Goal: Information Seeking & Learning: Check status

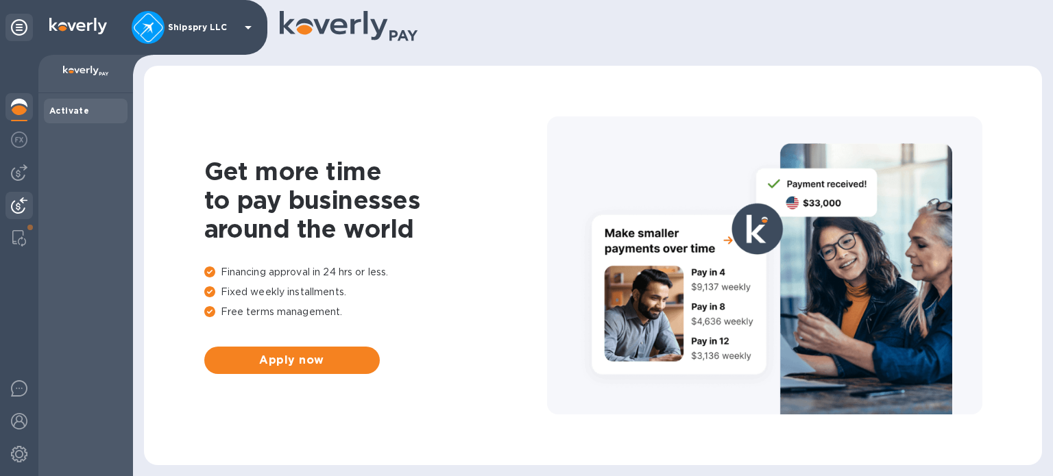
click at [13, 204] on img at bounding box center [19, 205] width 16 height 16
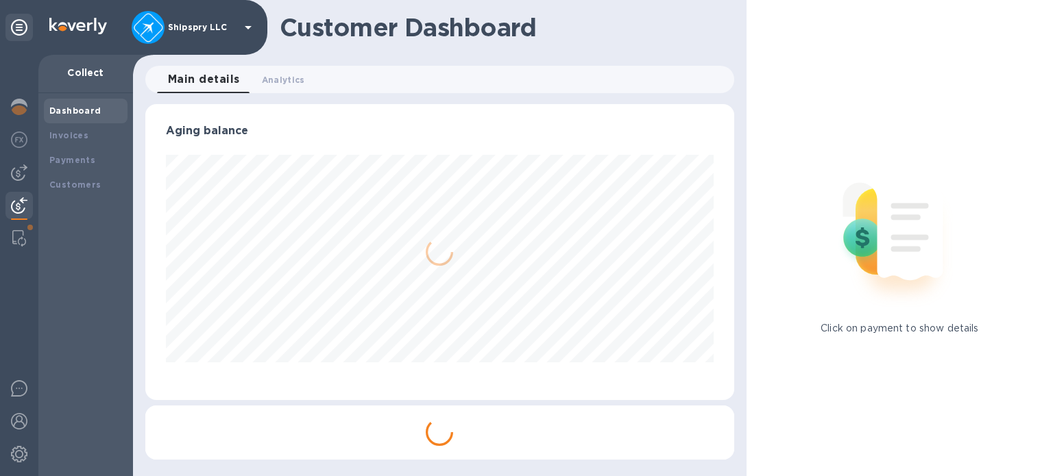
scroll to position [296, 589]
click at [86, 156] on b "Payments" at bounding box center [72, 160] width 46 height 10
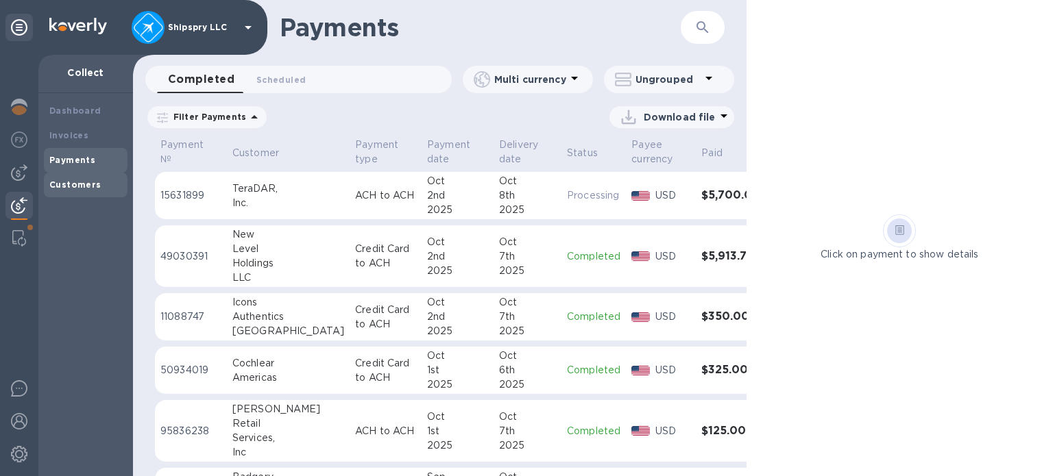
click at [74, 186] on b "Customers" at bounding box center [75, 185] width 52 height 10
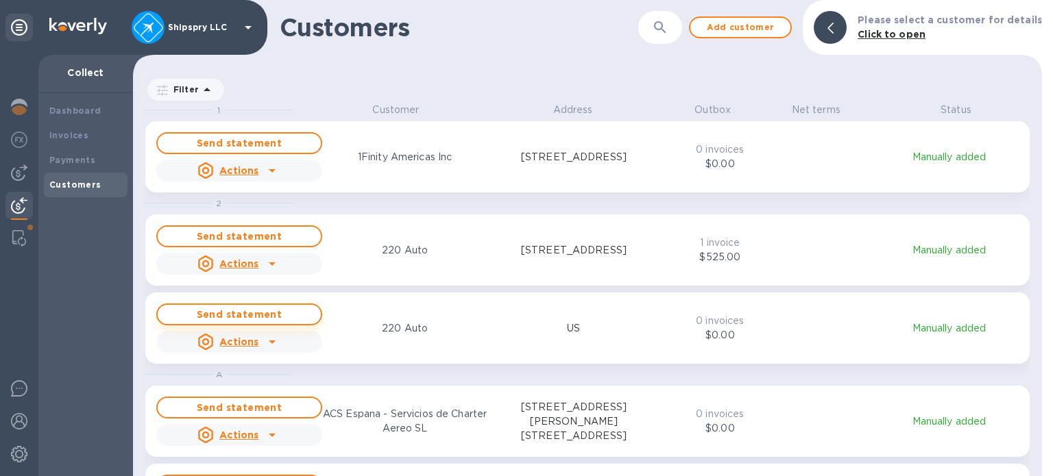
scroll to position [363, 903]
click at [668, 32] on icon "button" at bounding box center [660, 27] width 16 height 16
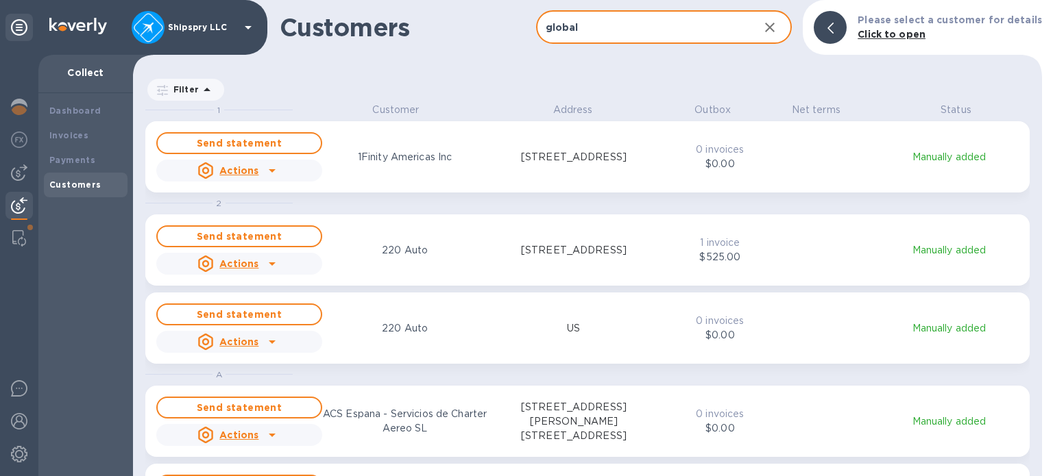
type input "global"
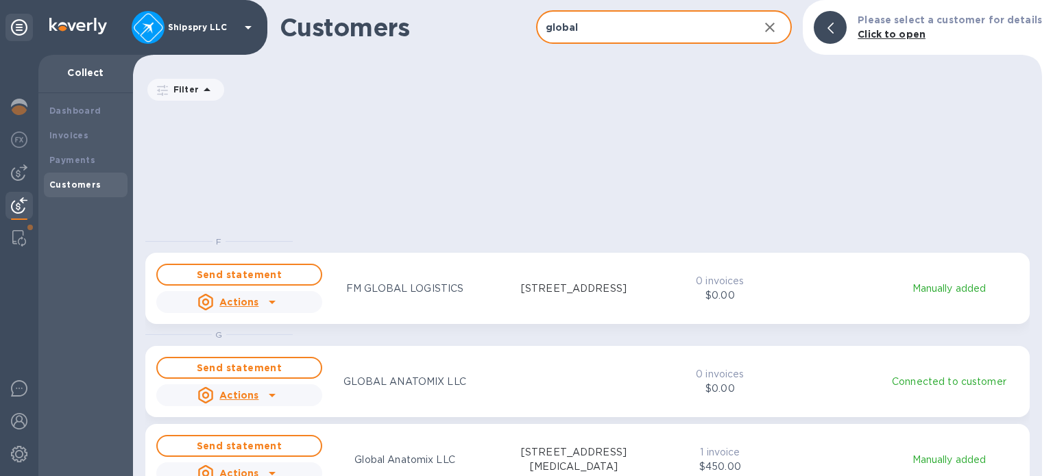
scroll to position [206, 0]
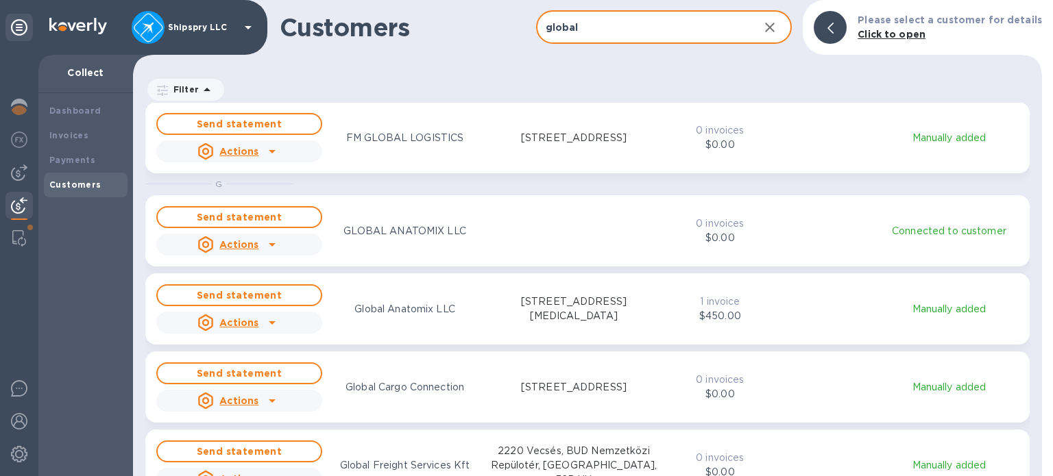
click at [456, 299] on div "Global Anatomix LLC" at bounding box center [405, 309] width 106 height 20
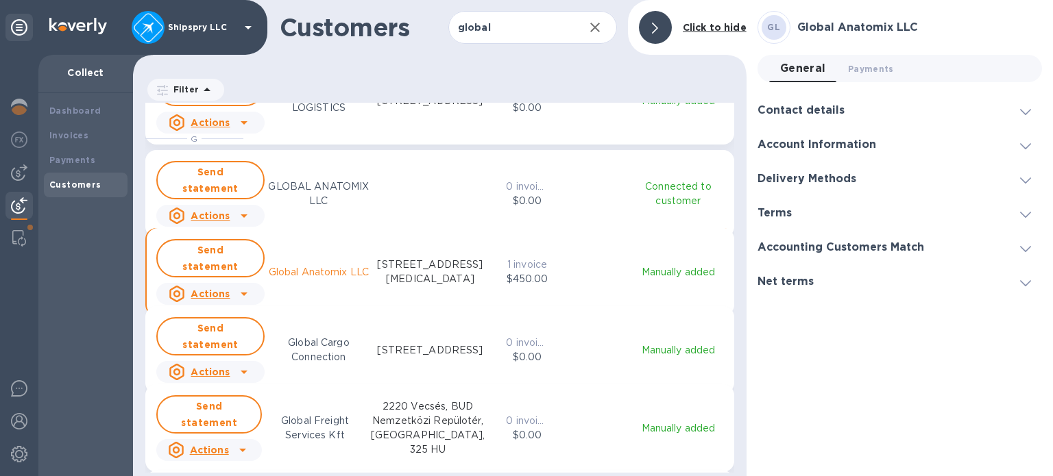
scroll to position [11, 6]
click at [400, 183] on div "Send statement Actions GLOBAL ANATOMIX LLC" at bounding box center [321, 193] width 334 height 71
radio input "true"
click at [875, 66] on span "Payments 0" at bounding box center [871, 69] width 46 height 14
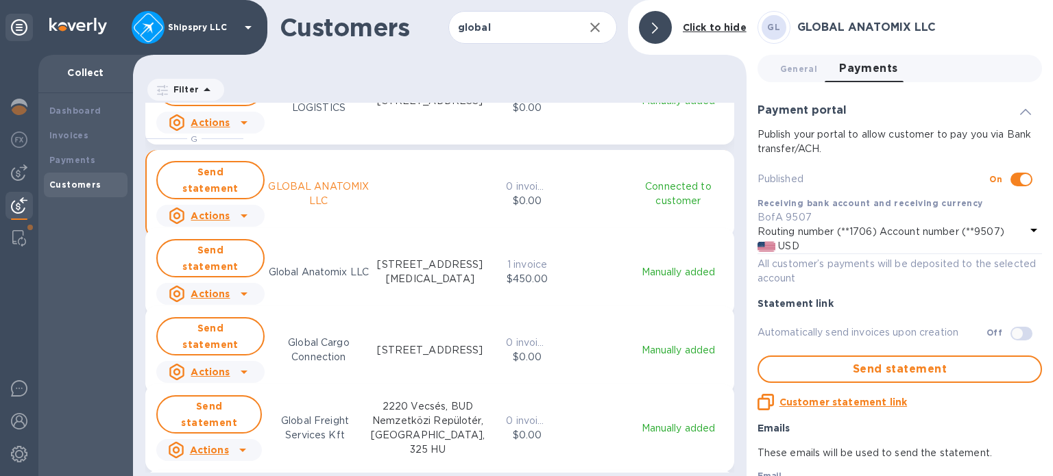
click at [392, 268] on p "[STREET_ADDRESS][MEDICAL_DATA]" at bounding box center [430, 272] width 109 height 29
click at [789, 58] on button "General 0" at bounding box center [798, 68] width 59 height 27
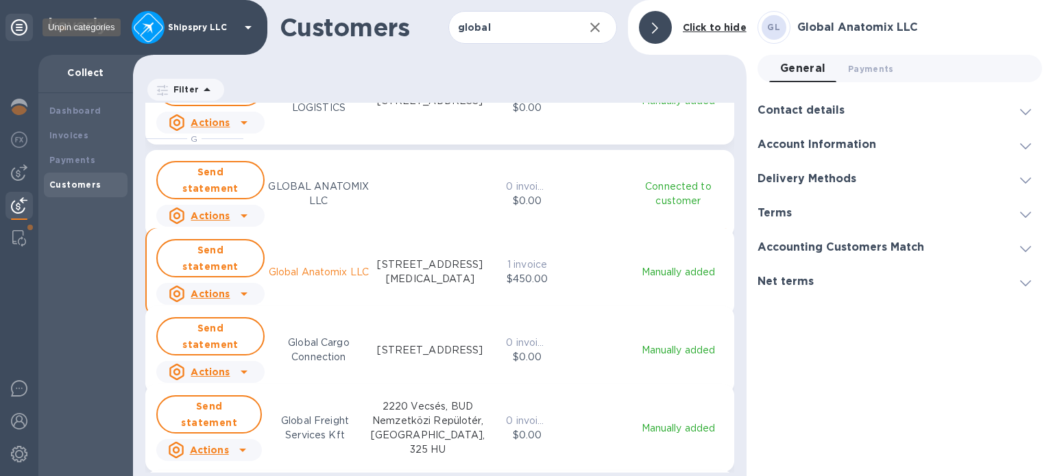
scroll to position [363, 608]
click at [81, 159] on b "Payments" at bounding box center [72, 160] width 46 height 10
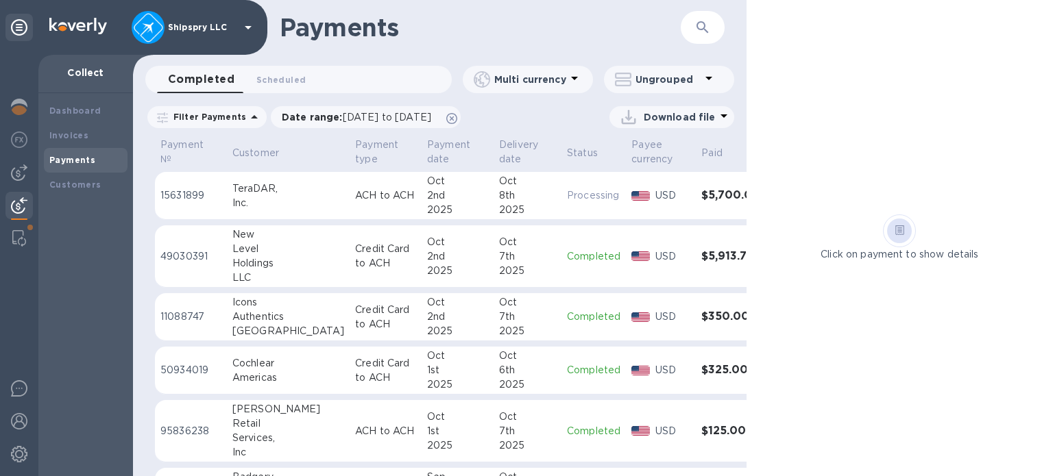
click at [717, 28] on button "button" at bounding box center [702, 27] width 33 height 33
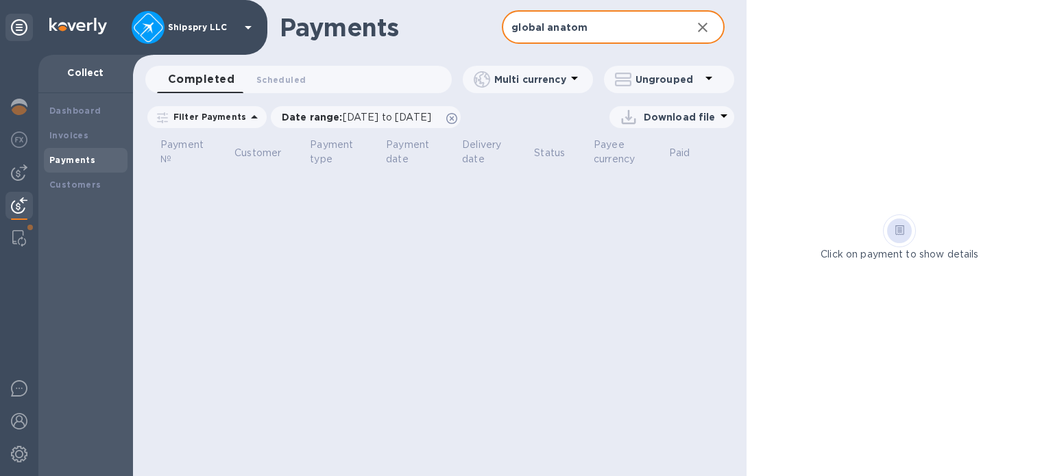
click at [607, 38] on input "global anatom" at bounding box center [591, 28] width 178 height 34
type input "global"
click at [457, 117] on icon at bounding box center [451, 118] width 11 height 11
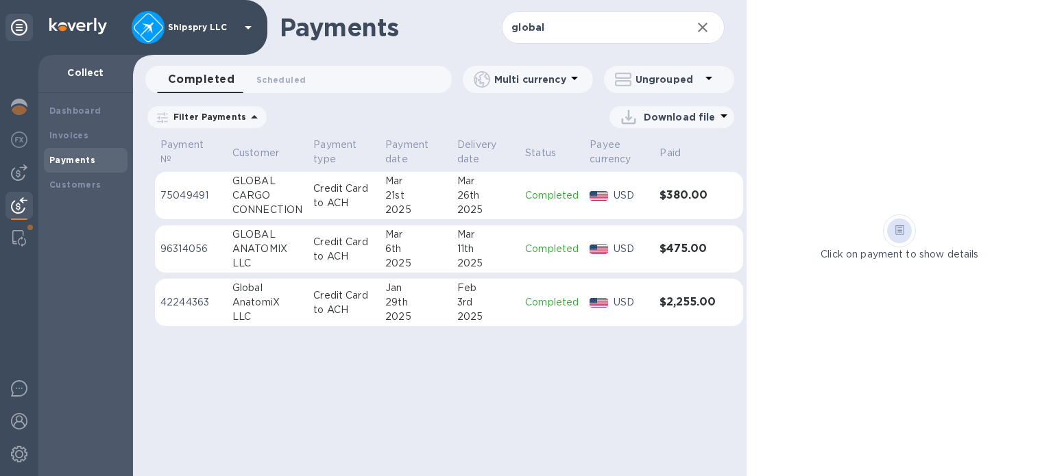
click at [389, 190] on div "21st" at bounding box center [415, 195] width 61 height 14
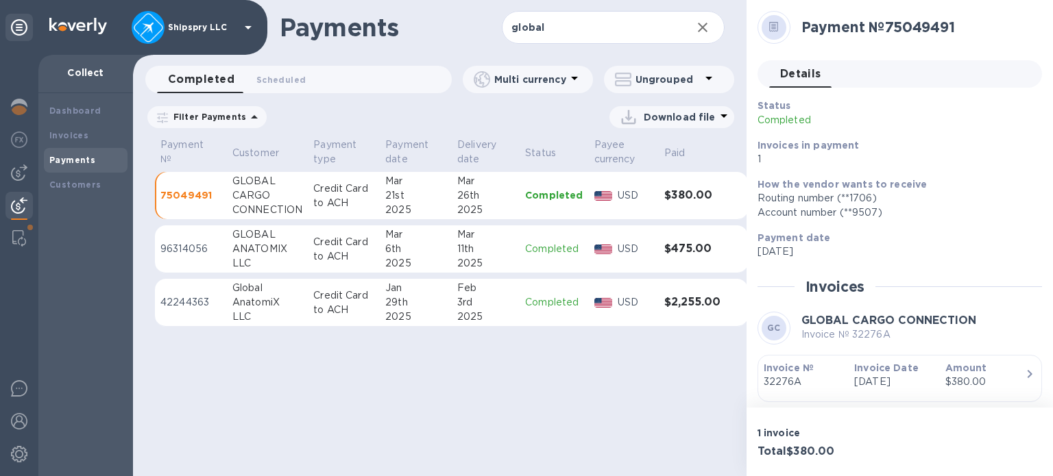
click at [399, 252] on div "6th" at bounding box center [415, 249] width 61 height 14
click at [423, 194] on div "21st" at bounding box center [415, 195] width 61 height 14
click at [280, 294] on div "Global" at bounding box center [267, 288] width 70 height 14
click at [314, 258] on p "Credit Card to ACH" at bounding box center [343, 249] width 61 height 29
click at [338, 178] on td "Credit Card to ACH" at bounding box center [344, 196] width 72 height 48
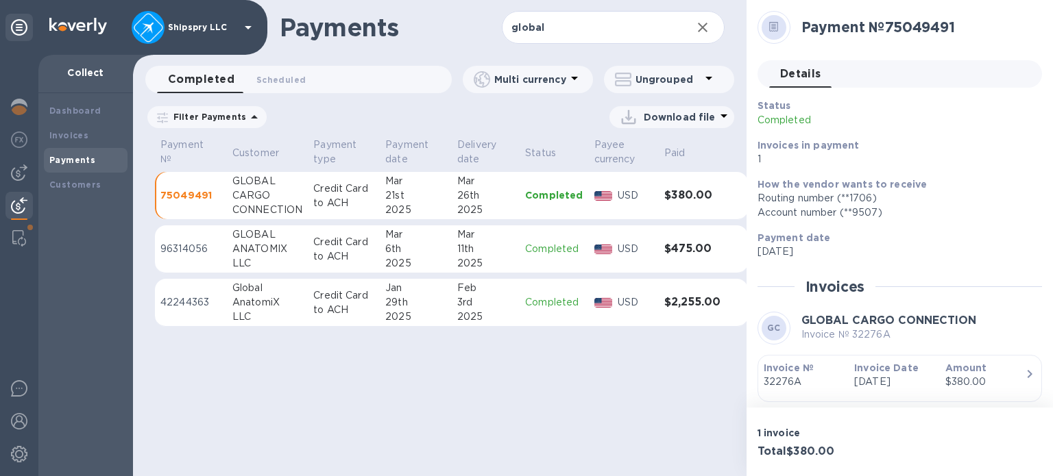
click at [334, 239] on p "Credit Card to ACH" at bounding box center [343, 249] width 61 height 29
click at [323, 331] on table "Payment № Customer Payment type Payment date Delivery date Status Payee currenc…" at bounding box center [451, 238] width 593 height 204
click at [326, 302] on p "Credit Card to ACH" at bounding box center [343, 303] width 61 height 29
click at [408, 254] on div "6th" at bounding box center [415, 249] width 61 height 14
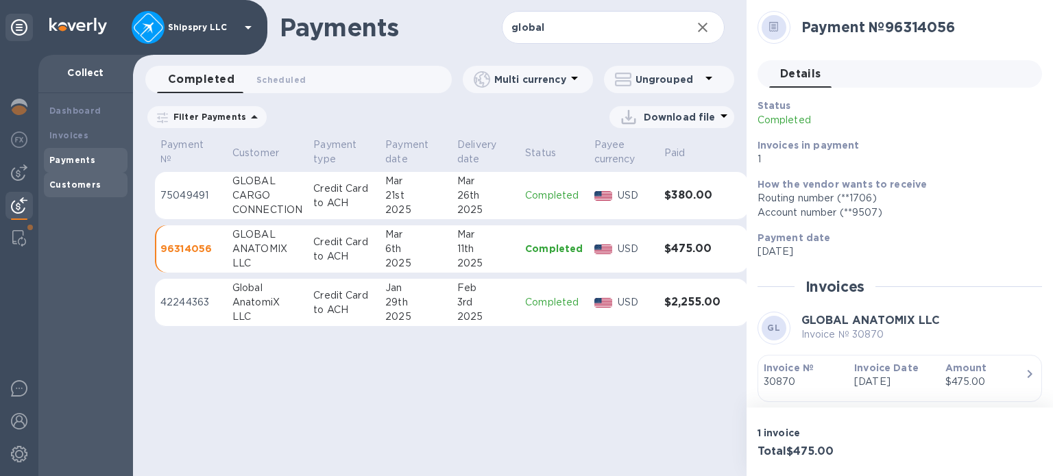
click at [55, 182] on b "Customers" at bounding box center [75, 185] width 52 height 10
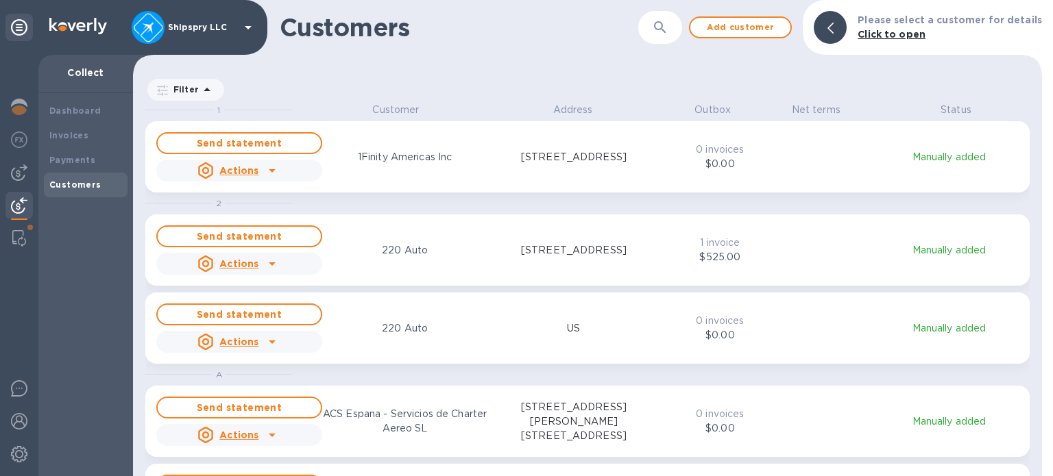
scroll to position [363, 903]
click at [666, 17] on button "button" at bounding box center [659, 27] width 33 height 33
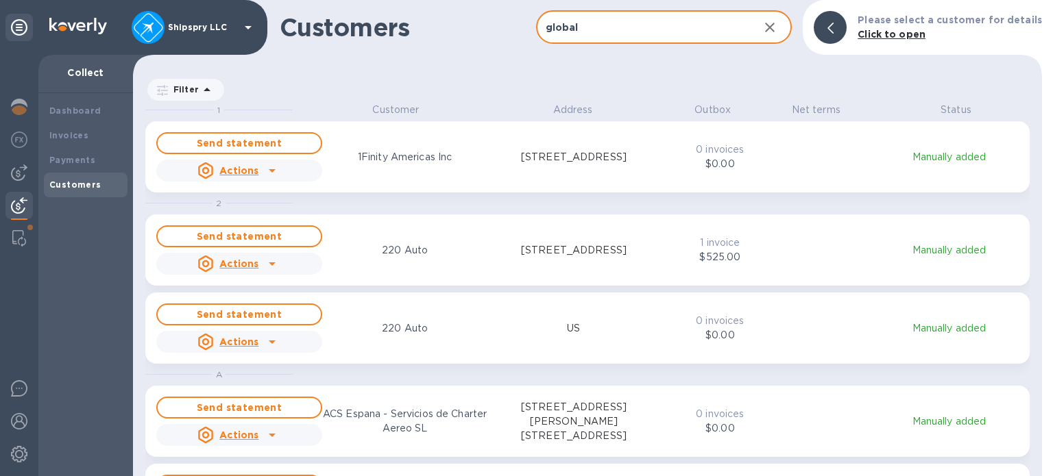
type input "global"
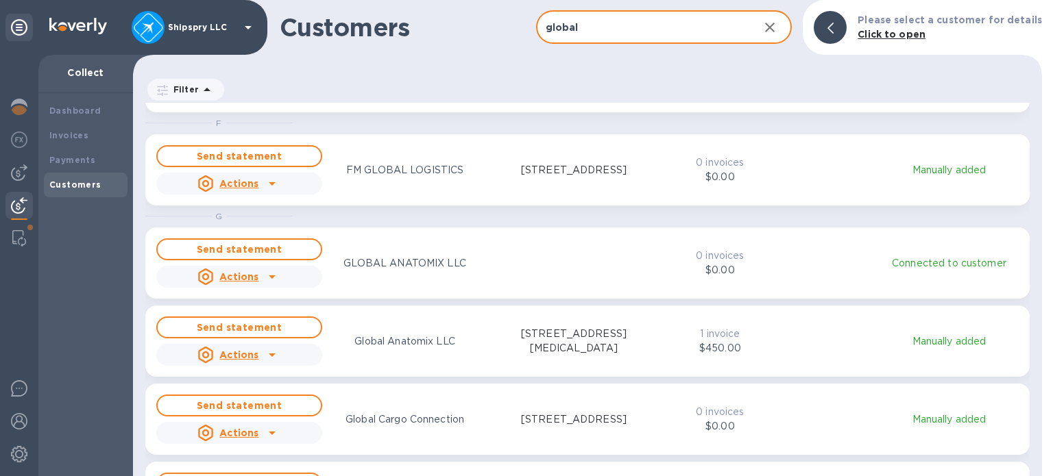
scroll to position [206, 0]
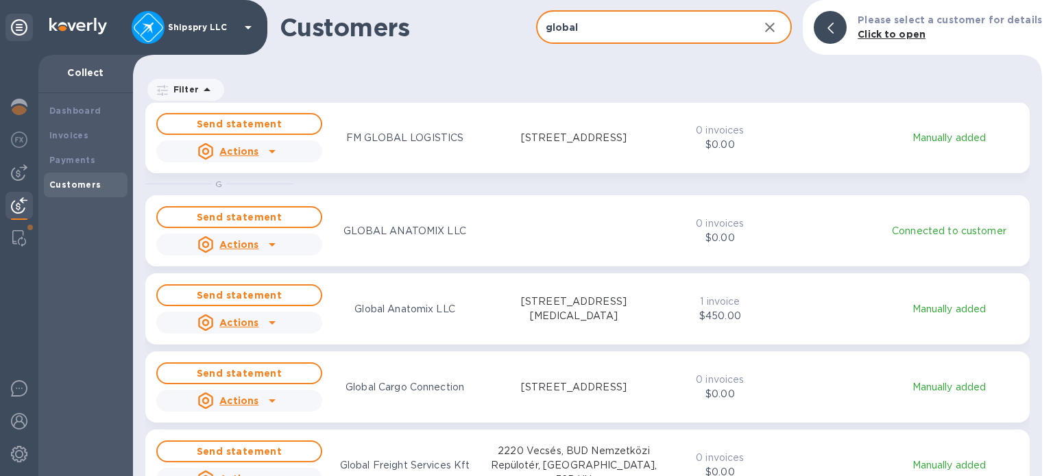
click at [473, 309] on div "Global Anatomix LLC" at bounding box center [404, 309] width 171 height 20
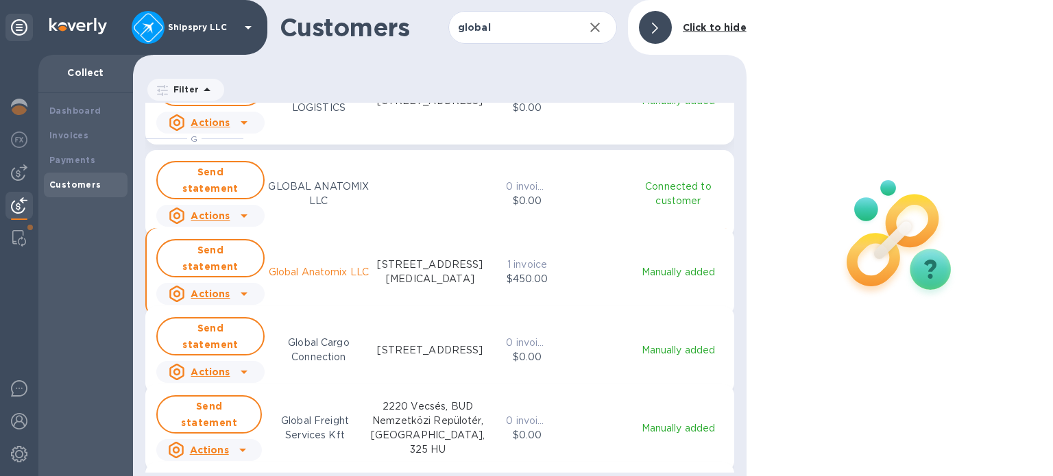
scroll to position [11, 6]
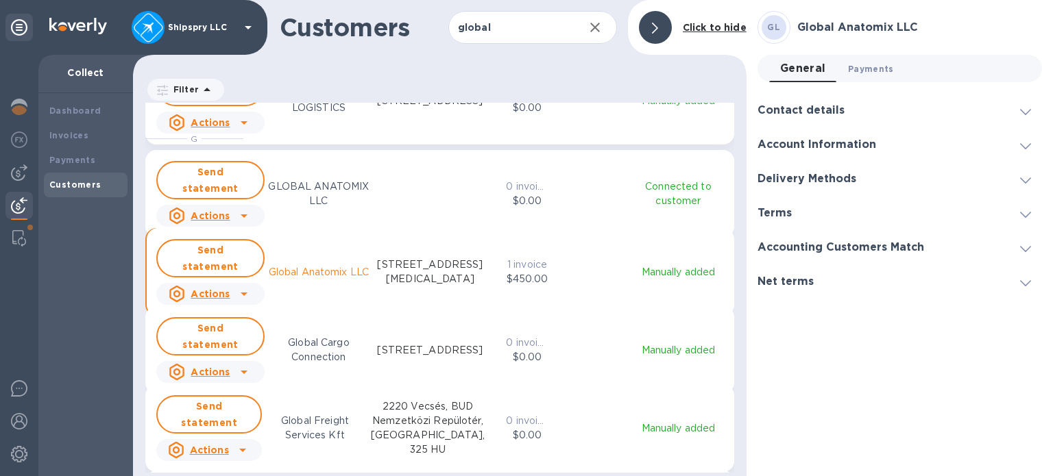
click at [880, 61] on button "Payments 0" at bounding box center [871, 68] width 68 height 27
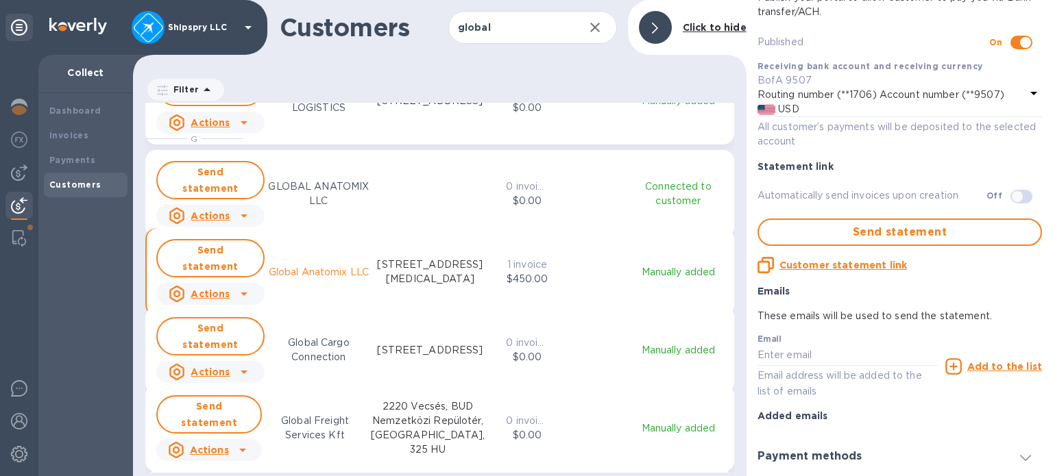
scroll to position [169, 0]
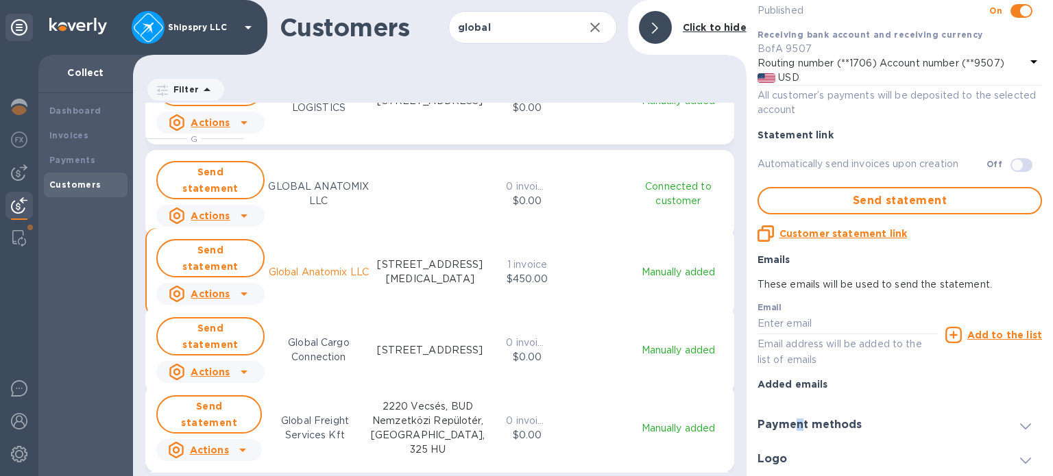
click at [798, 413] on div "Payment methods" at bounding box center [899, 425] width 284 height 34
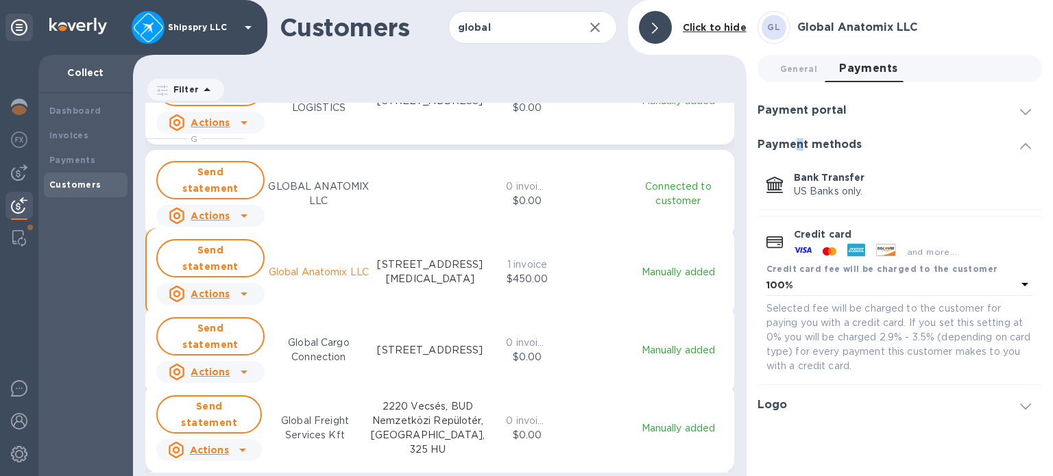
scroll to position [0, 0]
click at [803, 416] on div "Logo" at bounding box center [899, 405] width 284 height 34
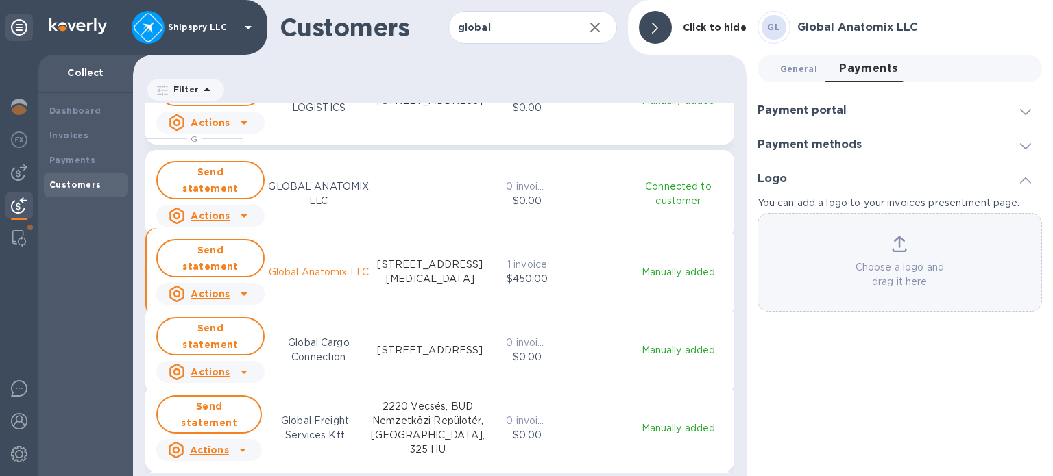
click at [796, 69] on span "General 0" at bounding box center [798, 69] width 37 height 14
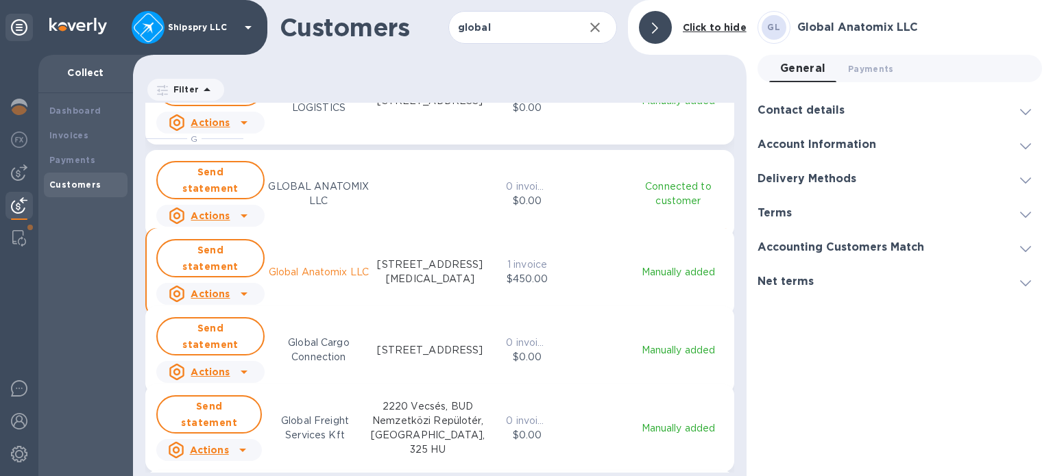
click at [798, 104] on h3 "Contact details" at bounding box center [800, 110] width 87 height 13
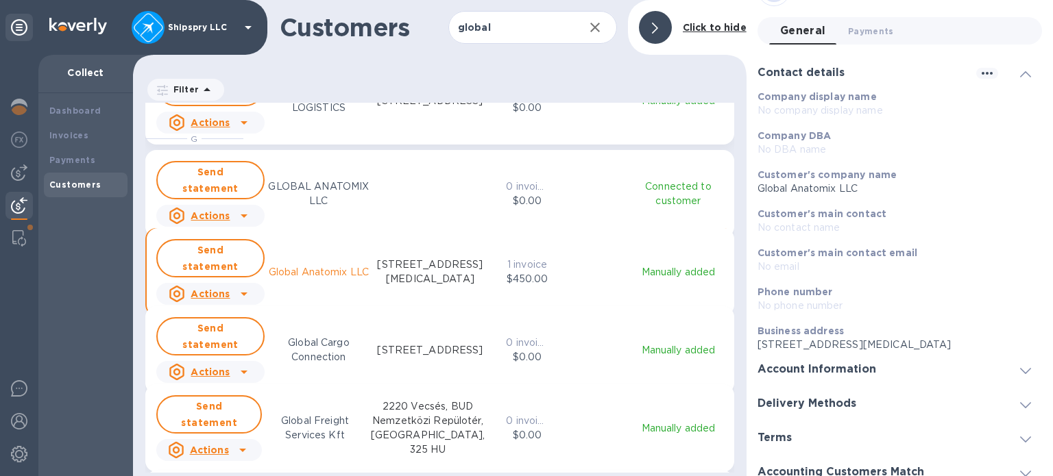
drag, startPoint x: 814, startPoint y: 401, endPoint x: 809, endPoint y: 407, distance: 7.8
click at [809, 407] on div "General 0 Payments 0 Contact details Company display name No company display na…" at bounding box center [899, 270] width 284 height 506
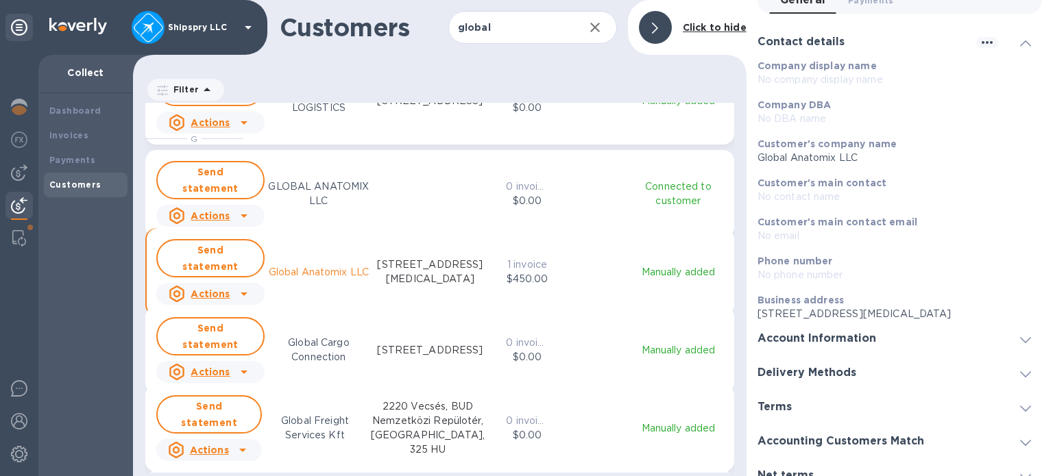
click at [814, 319] on p "[STREET_ADDRESS][MEDICAL_DATA]" at bounding box center [893, 314] width 273 height 14
click at [811, 345] on div "Account Information" at bounding box center [899, 338] width 284 height 34
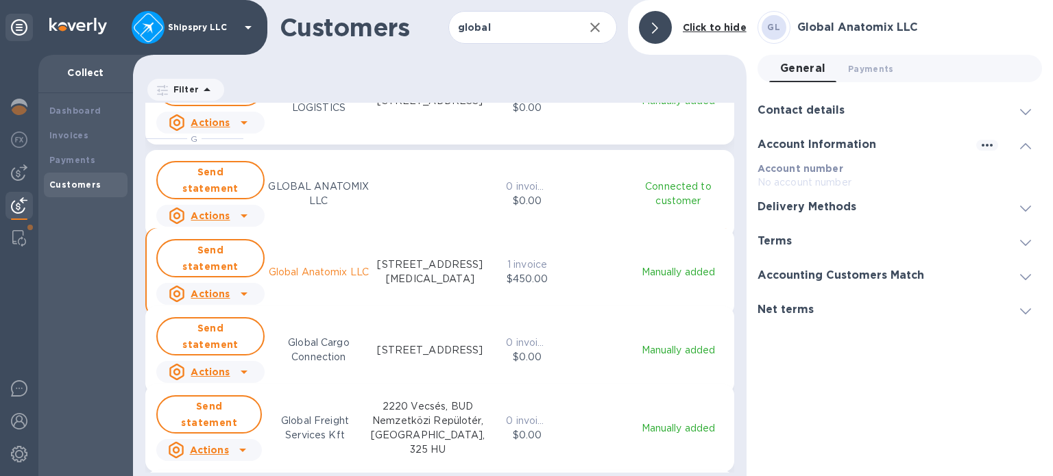
scroll to position [0, 0]
click at [787, 288] on div "Accounting Customers Match" at bounding box center [899, 275] width 284 height 34
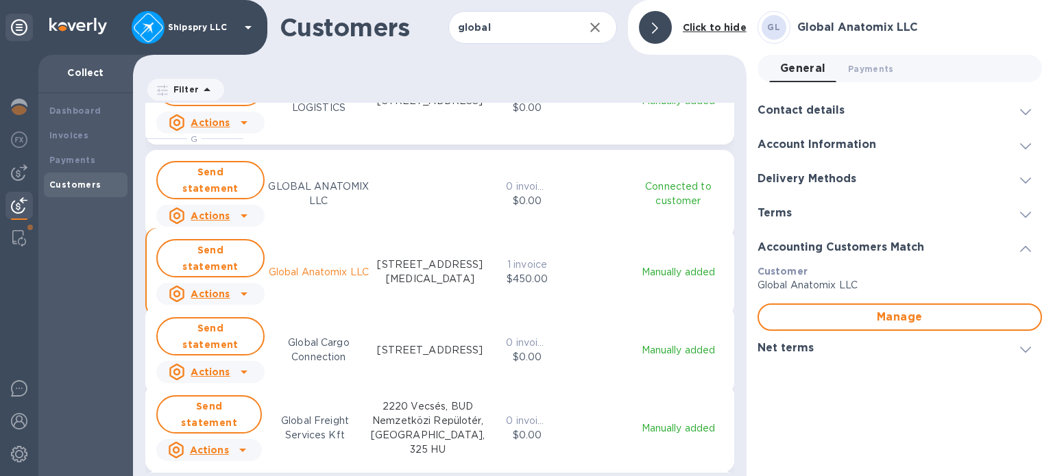
click at [774, 350] on h3 "Net terms" at bounding box center [785, 348] width 56 height 13
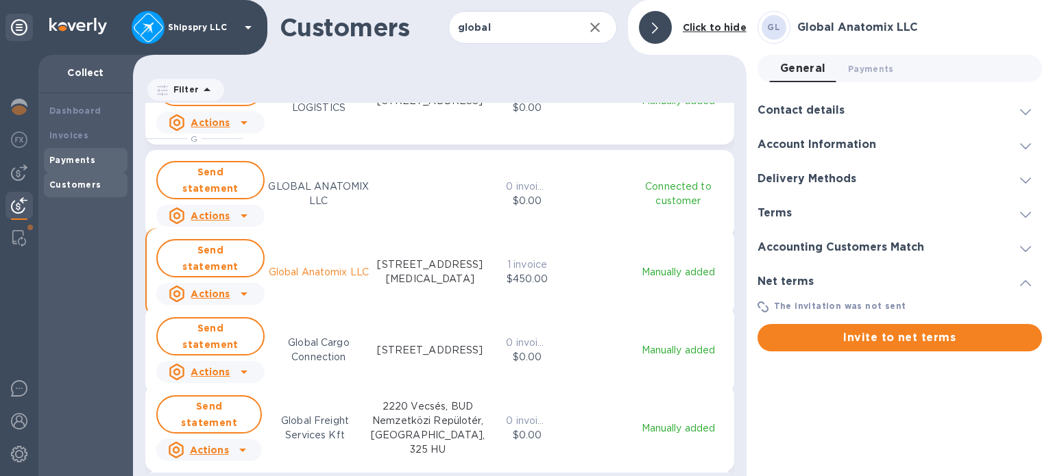
click at [69, 160] on b "Payments" at bounding box center [72, 160] width 46 height 10
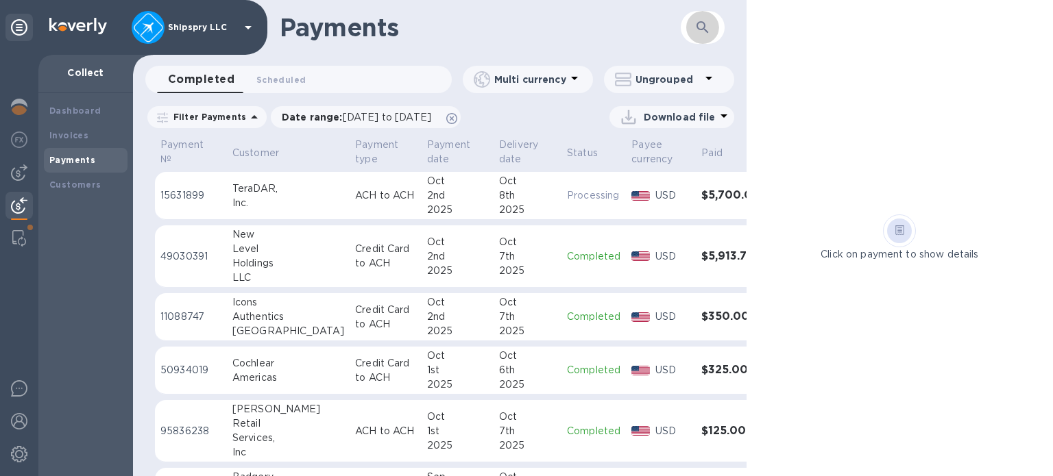
click at [704, 29] on icon "button" at bounding box center [702, 27] width 16 height 16
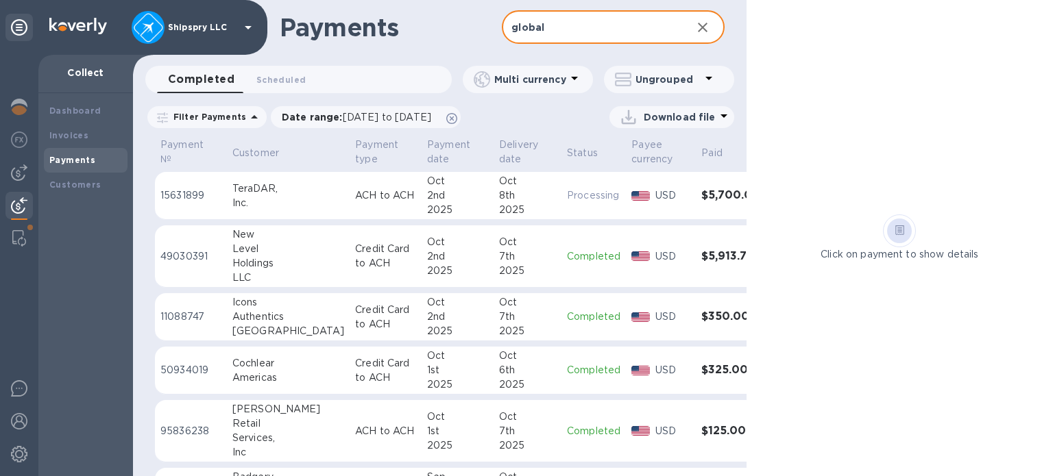
type input "global"
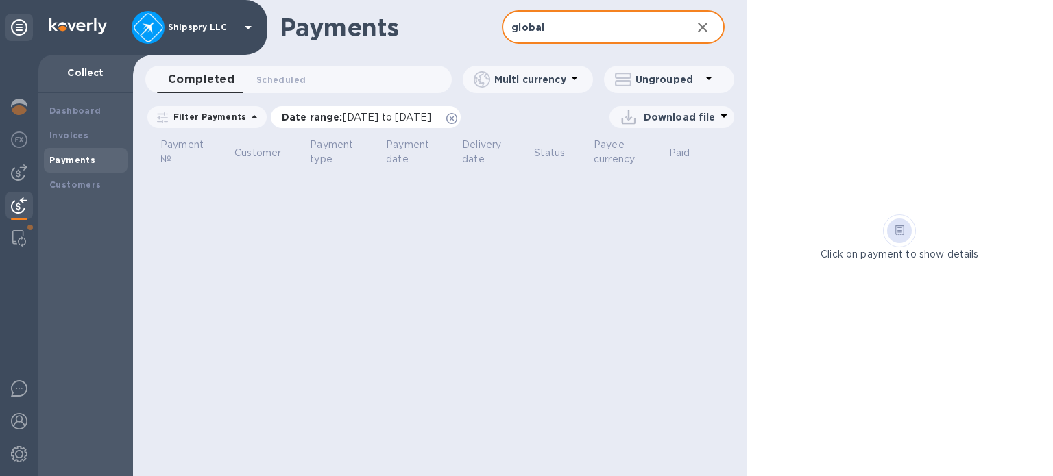
click at [457, 117] on icon at bounding box center [451, 118] width 11 height 11
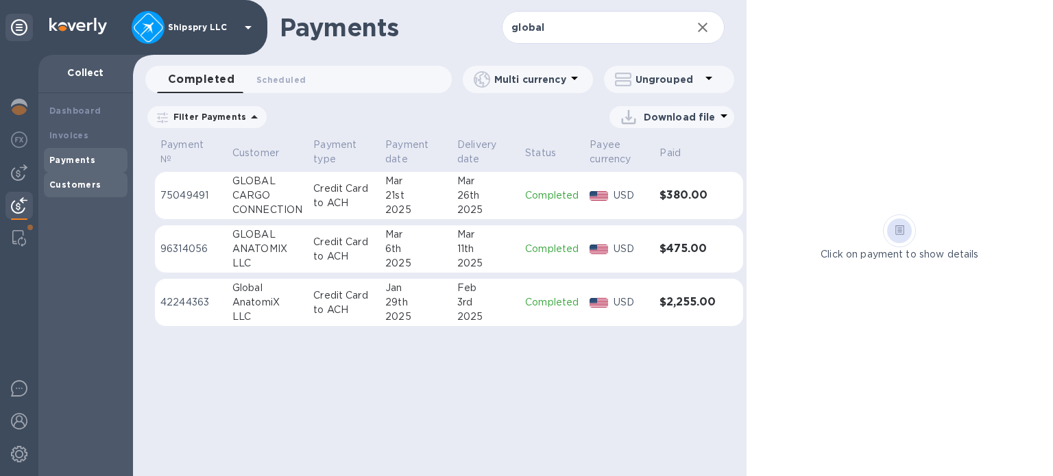
click at [83, 183] on b "Customers" at bounding box center [75, 185] width 52 height 10
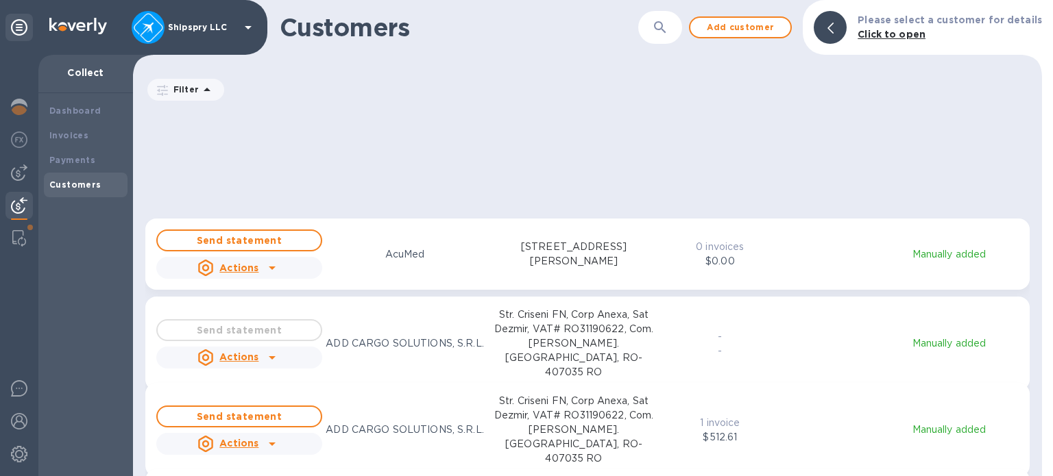
scroll to position [754, 0]
